Goal: Complete application form

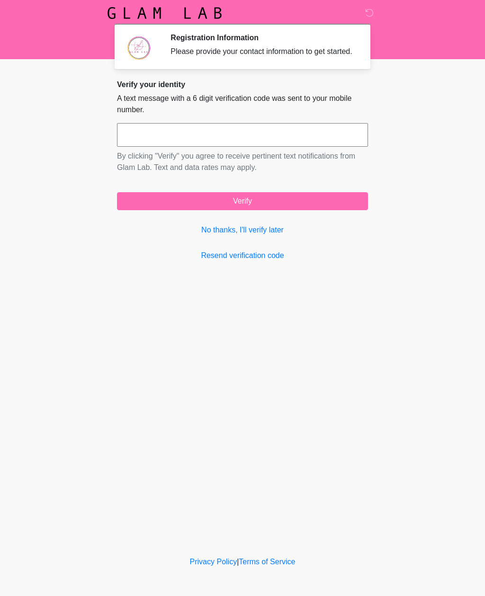
click at [219, 146] on input "text" at bounding box center [242, 135] width 251 height 24
type input "******"
click at [303, 208] on button "Verify" at bounding box center [242, 201] width 251 height 18
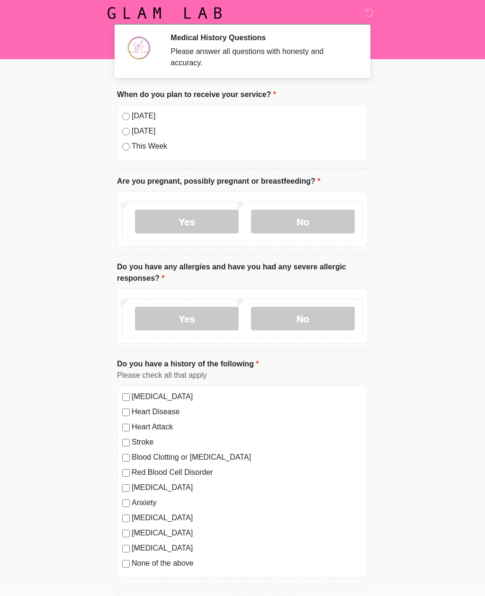
click at [151, 116] on label "[DATE]" at bounding box center [247, 115] width 231 height 11
click at [310, 226] on label "No" at bounding box center [303, 222] width 104 height 24
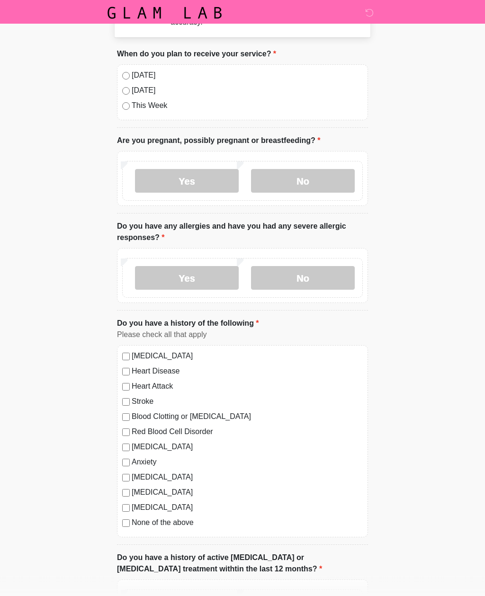
scroll to position [42, 0]
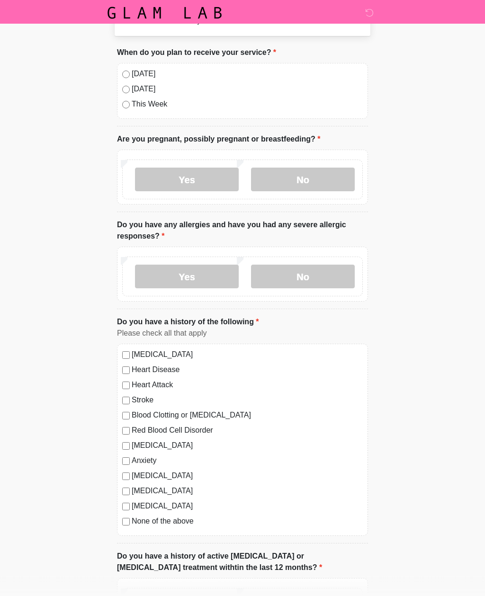
click at [339, 266] on label "No" at bounding box center [303, 277] width 104 height 24
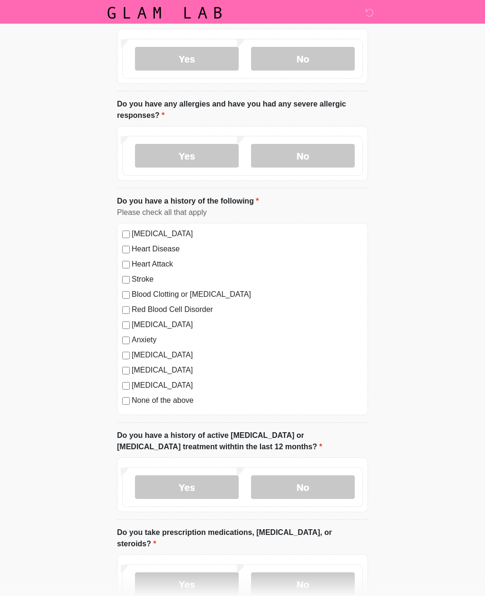
scroll to position [163, 0]
click at [177, 404] on label "None of the above" at bounding box center [247, 400] width 231 height 11
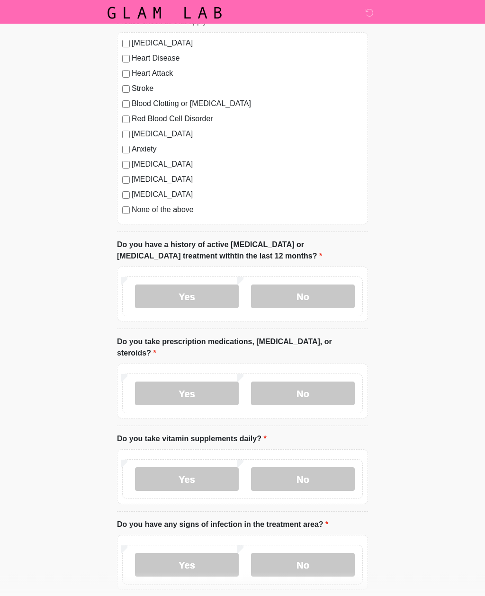
scroll to position [356, 0]
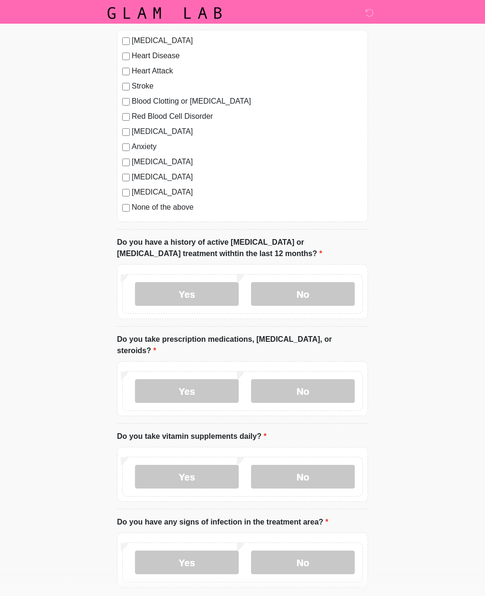
click at [331, 298] on label "No" at bounding box center [303, 294] width 104 height 24
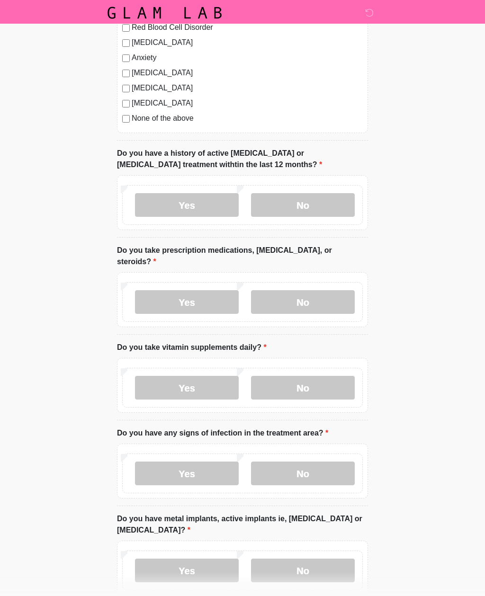
scroll to position [446, 0]
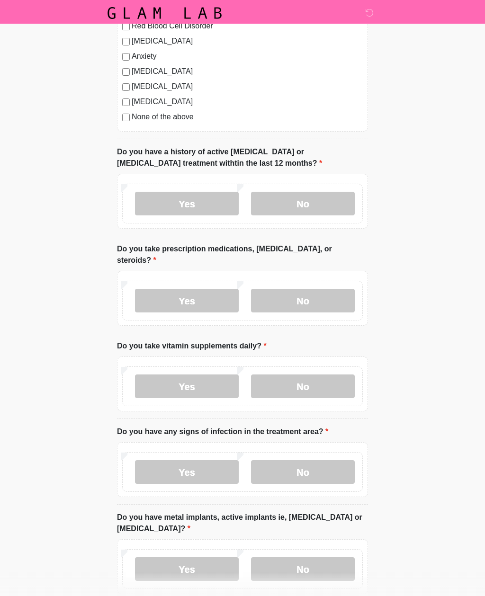
click at [331, 289] on label "No" at bounding box center [303, 301] width 104 height 24
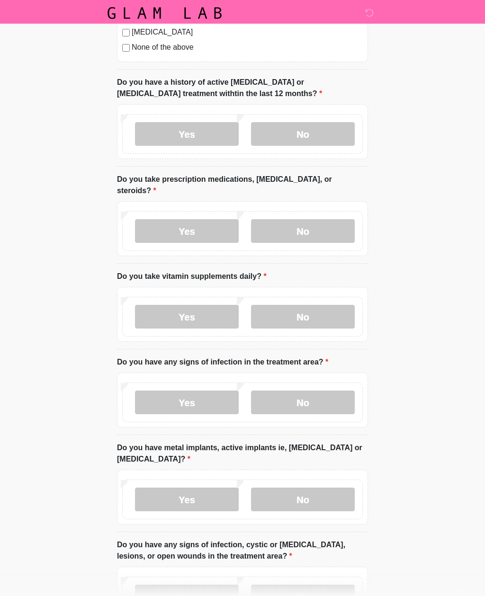
scroll to position [516, 0]
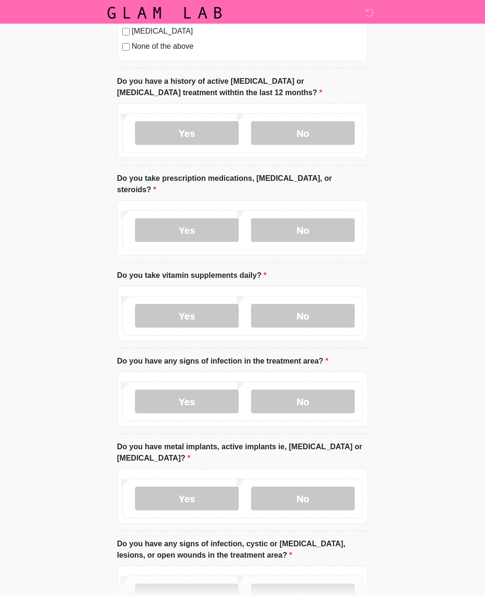
click at [339, 305] on label "No" at bounding box center [303, 316] width 104 height 24
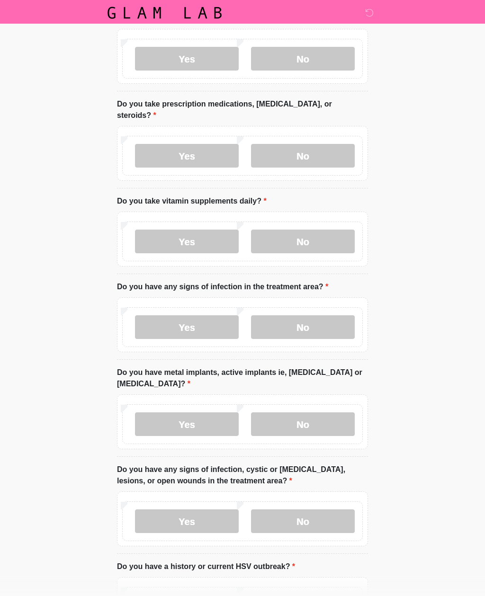
scroll to position [591, 0]
click at [339, 315] on label "No" at bounding box center [303, 327] width 104 height 24
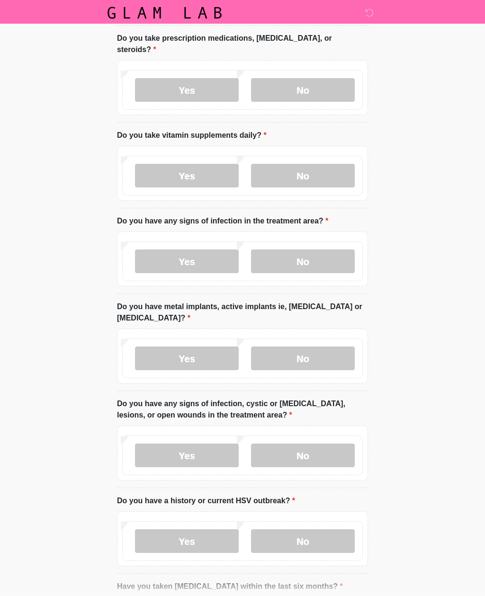
scroll to position [659, 0]
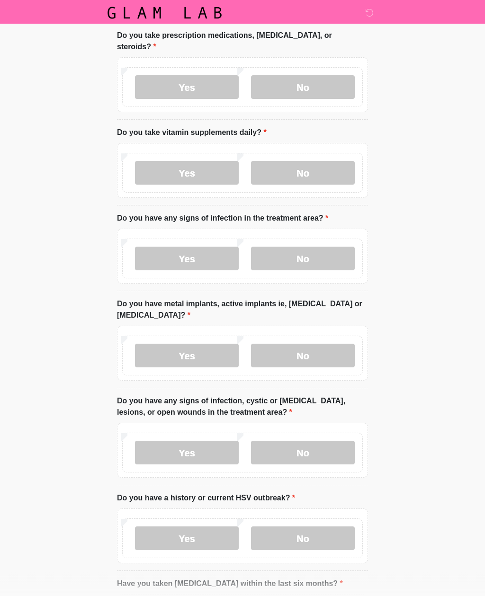
click at [335, 344] on label "No" at bounding box center [303, 356] width 104 height 24
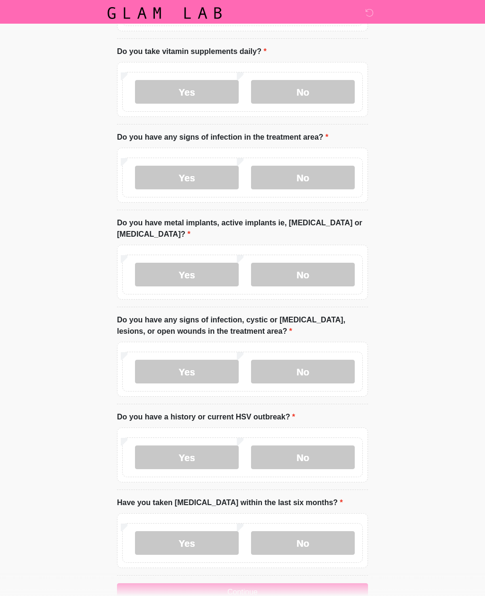
scroll to position [745, 0]
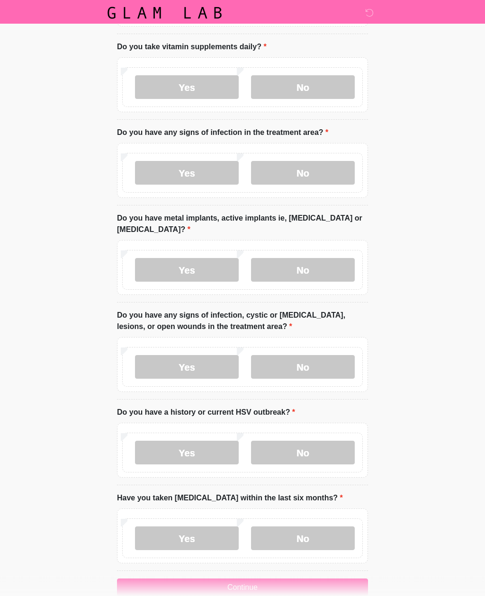
click at [328, 355] on label "No" at bounding box center [303, 367] width 104 height 24
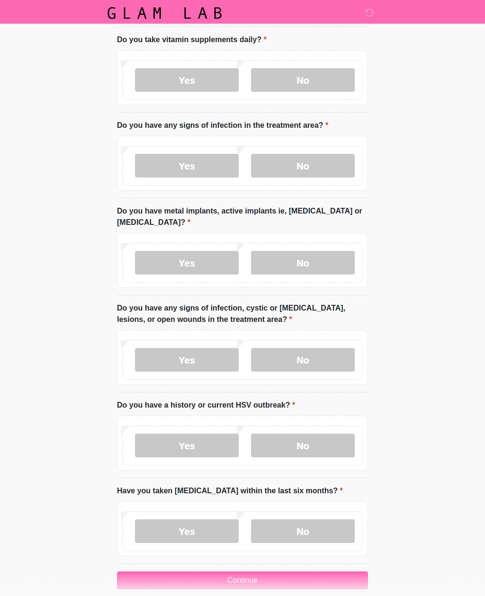
click at [317, 438] on label "No" at bounding box center [303, 446] width 104 height 24
click at [299, 519] on label "No" at bounding box center [303, 531] width 104 height 24
click at [279, 571] on button "Continue" at bounding box center [242, 580] width 251 height 18
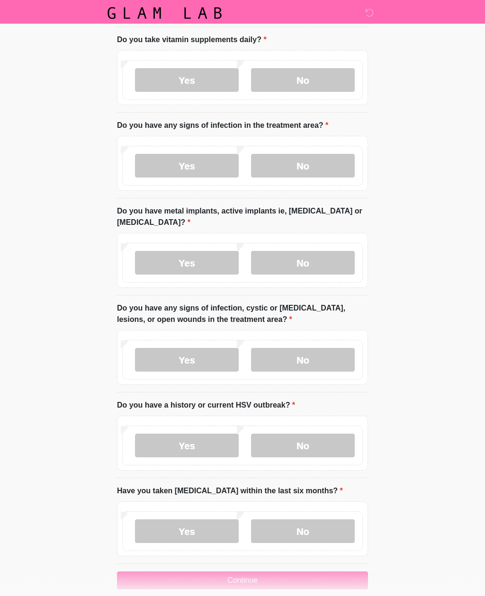
scroll to position [254, 0]
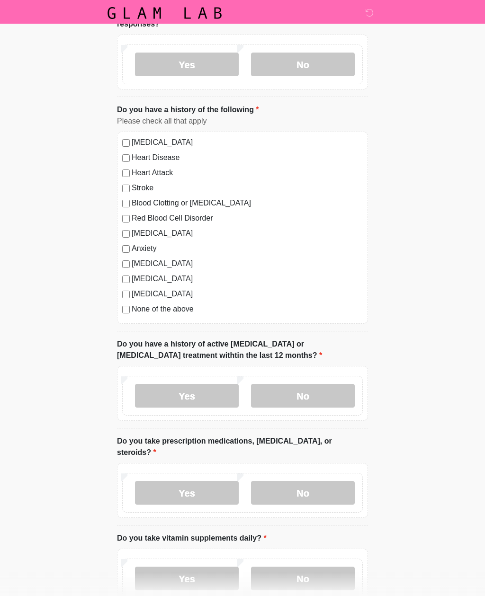
scroll to position [0, 0]
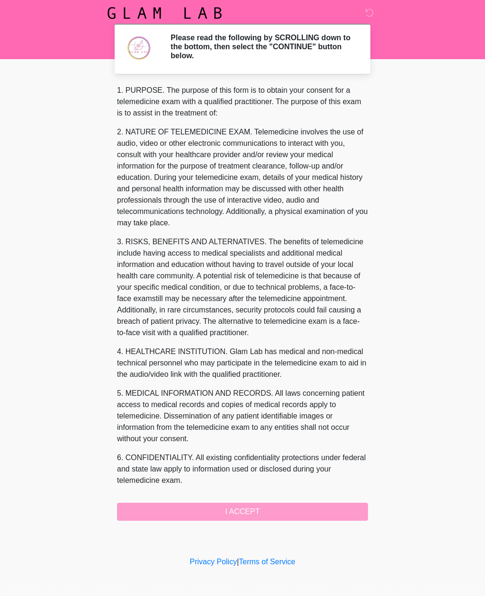
click at [265, 507] on div "1. PURPOSE. The purpose of this form is to obtain your consent for a telemedici…" at bounding box center [242, 303] width 251 height 436
click at [246, 514] on div "1. PURPOSE. The purpose of this form is to obtain your consent for a telemedici…" at bounding box center [242, 303] width 251 height 436
click at [218, 507] on div "1. PURPOSE. The purpose of this form is to obtain your consent for a telemedici…" at bounding box center [242, 303] width 251 height 436
click at [231, 507] on div "1. PURPOSE. The purpose of this form is to obtain your consent for a telemedici…" at bounding box center [242, 303] width 251 height 436
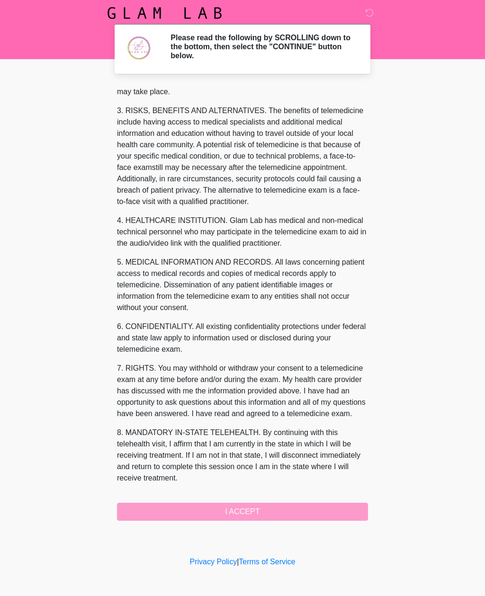
scroll to position [142, 0]
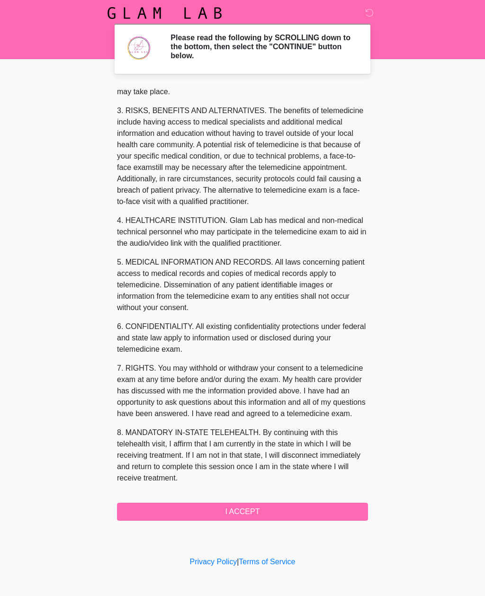
click at [234, 509] on button "I ACCEPT" at bounding box center [242, 512] width 251 height 18
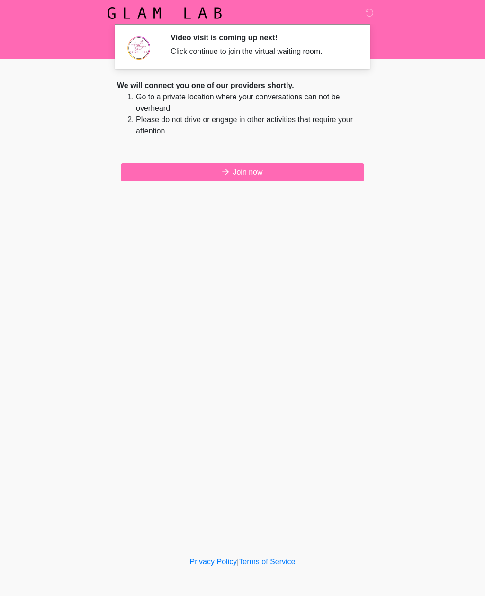
click at [258, 177] on button "Join now" at bounding box center [242, 172] width 243 height 18
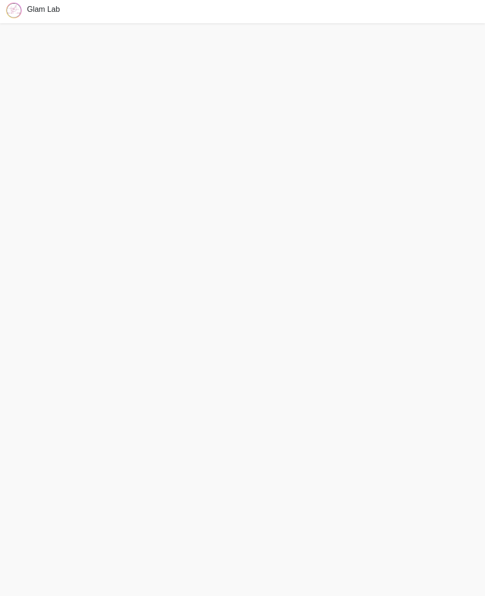
scroll to position [33, 0]
